Goal: Check status

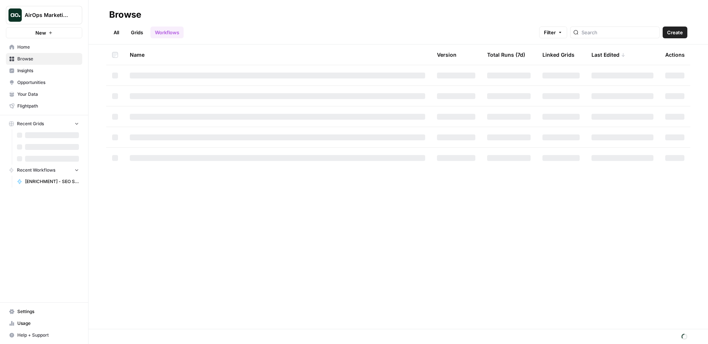
click at [43, 79] on span "Opportunities" at bounding box center [48, 82] width 62 height 7
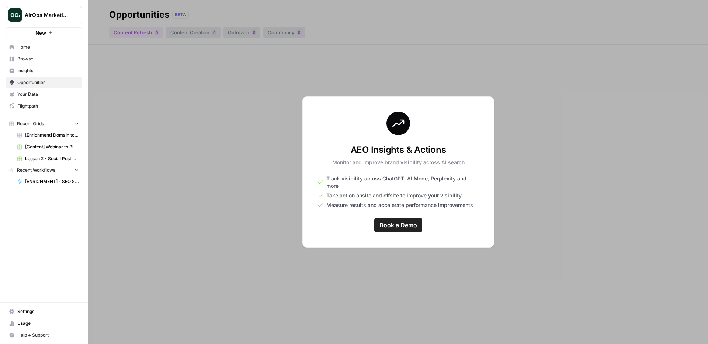
click at [37, 72] on span "Insights" at bounding box center [48, 70] width 62 height 7
click at [36, 82] on span "Opportunities" at bounding box center [48, 82] width 62 height 7
click at [33, 74] on link "Insights" at bounding box center [44, 71] width 76 height 12
click at [34, 83] on span "Opportunities" at bounding box center [48, 82] width 62 height 7
